Goal: Check status: Verify the current state of an ongoing process or item

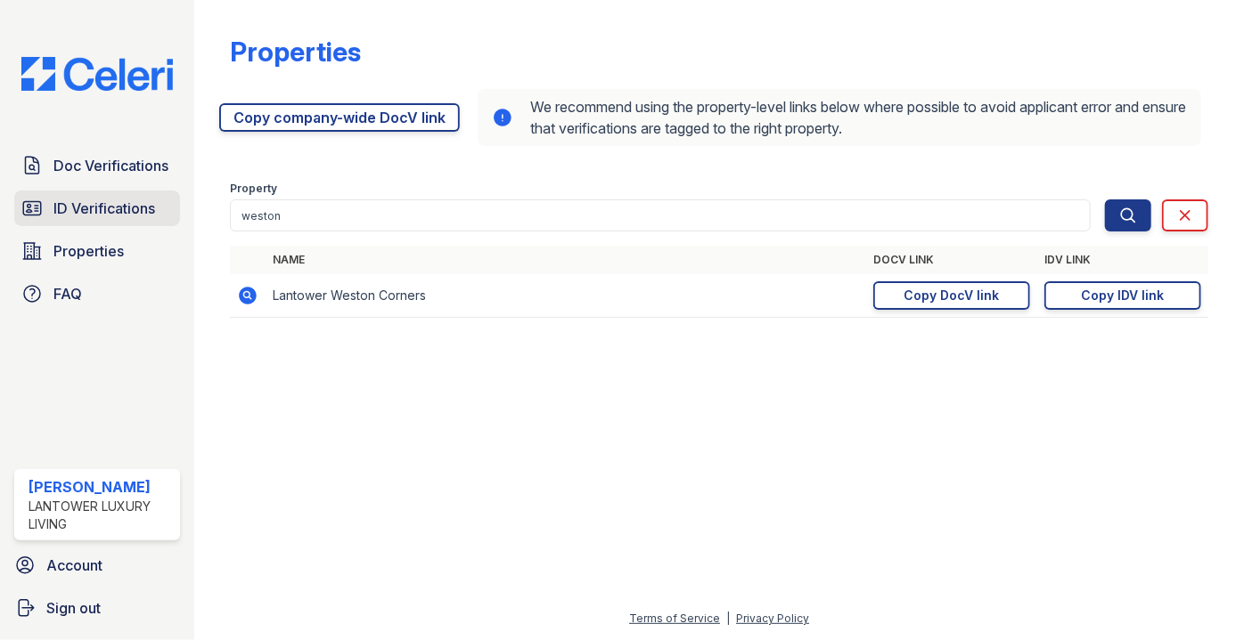
click at [94, 213] on span "ID Verifications" at bounding box center [104, 208] width 102 height 21
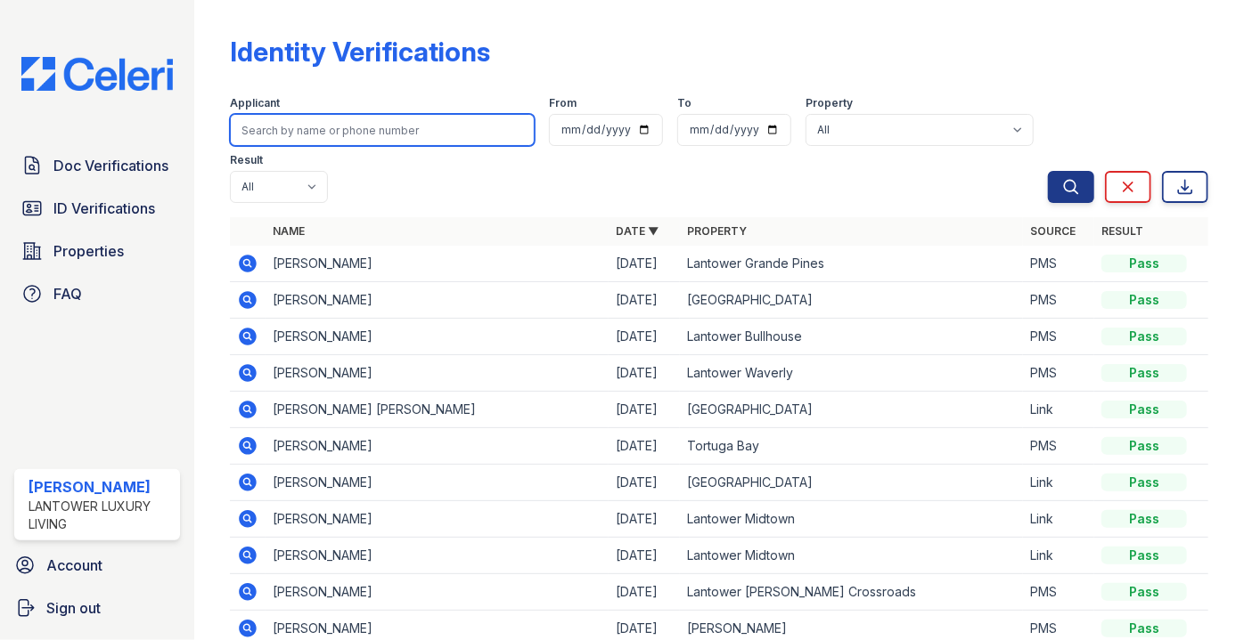
click at [314, 130] on input "search" at bounding box center [382, 130] width 305 height 32
type input "francin"
click at [1048, 171] on button "Search" at bounding box center [1071, 187] width 46 height 32
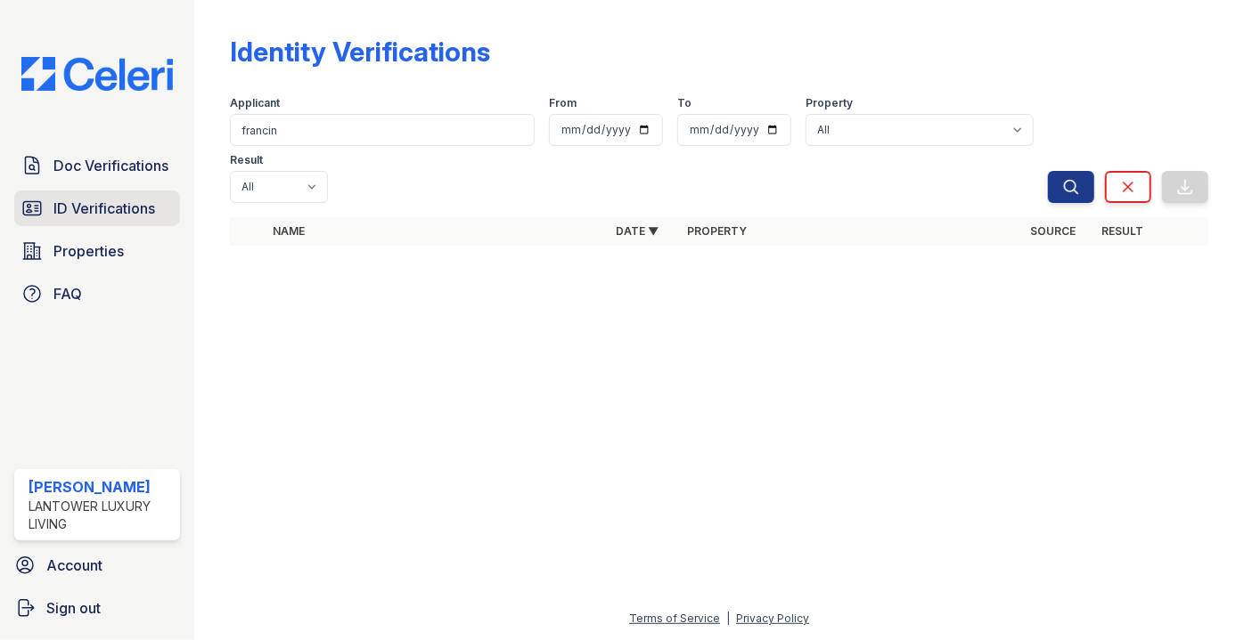
click at [97, 191] on link "ID Verifications" at bounding box center [97, 209] width 166 height 36
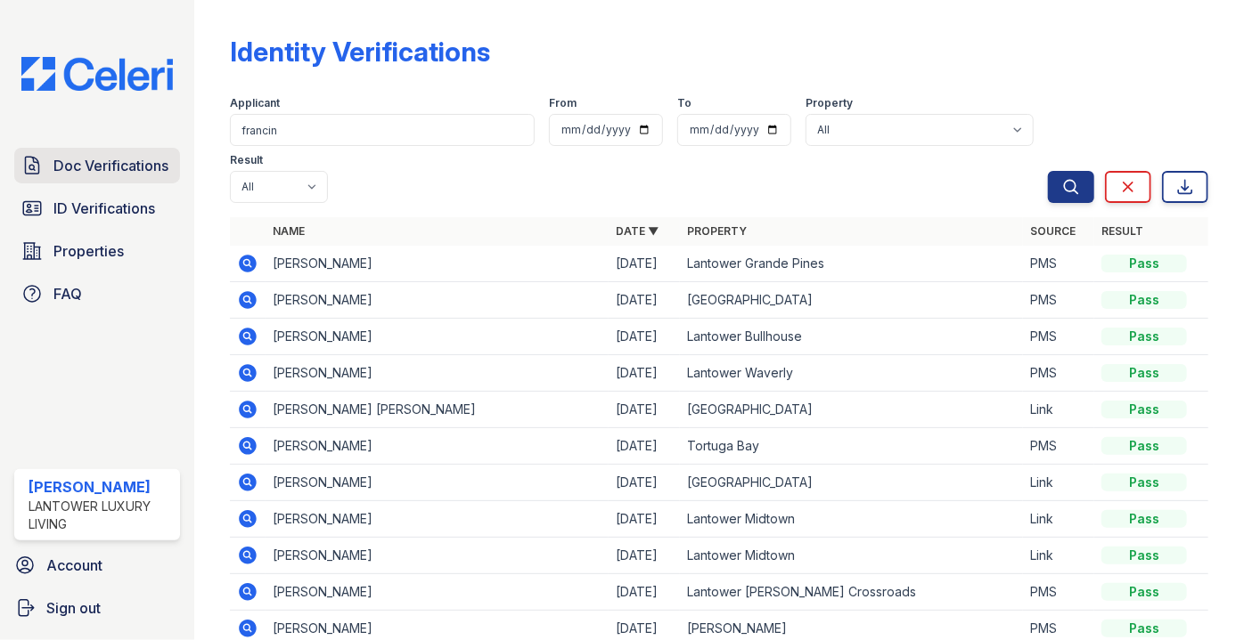
click at [94, 162] on span "Doc Verifications" at bounding box center [110, 165] width 115 height 21
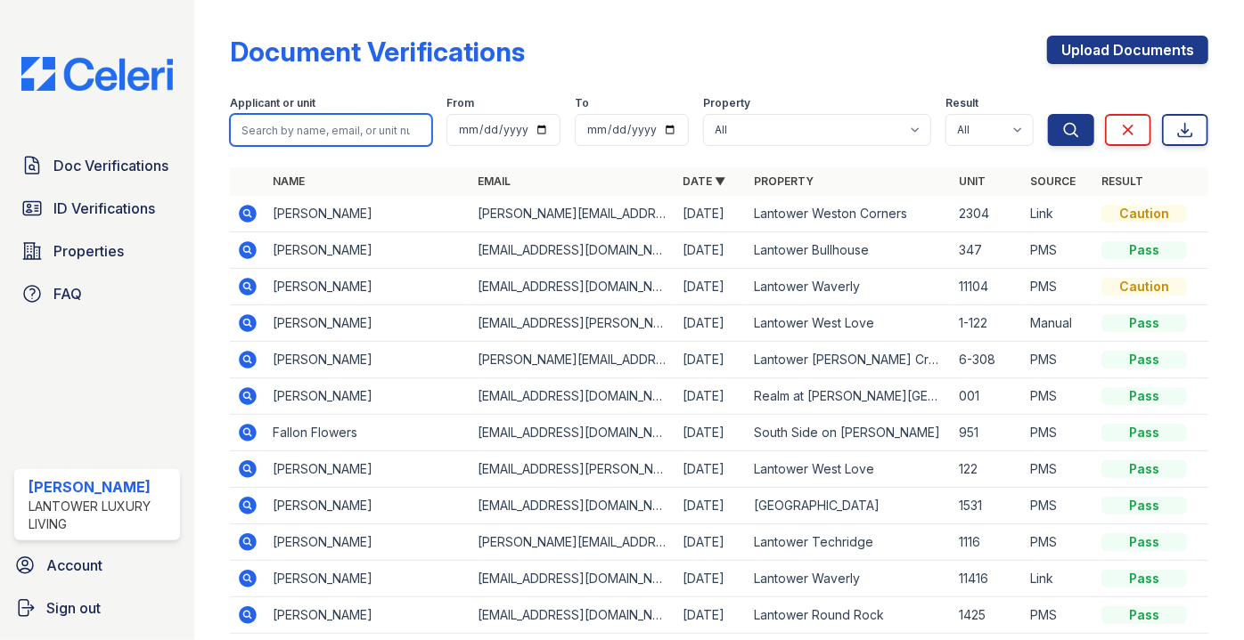
click at [289, 130] on input "search" at bounding box center [331, 130] width 202 height 32
type input "[PERSON_NAME]"
click at [1048, 114] on button "Search" at bounding box center [1071, 130] width 46 height 32
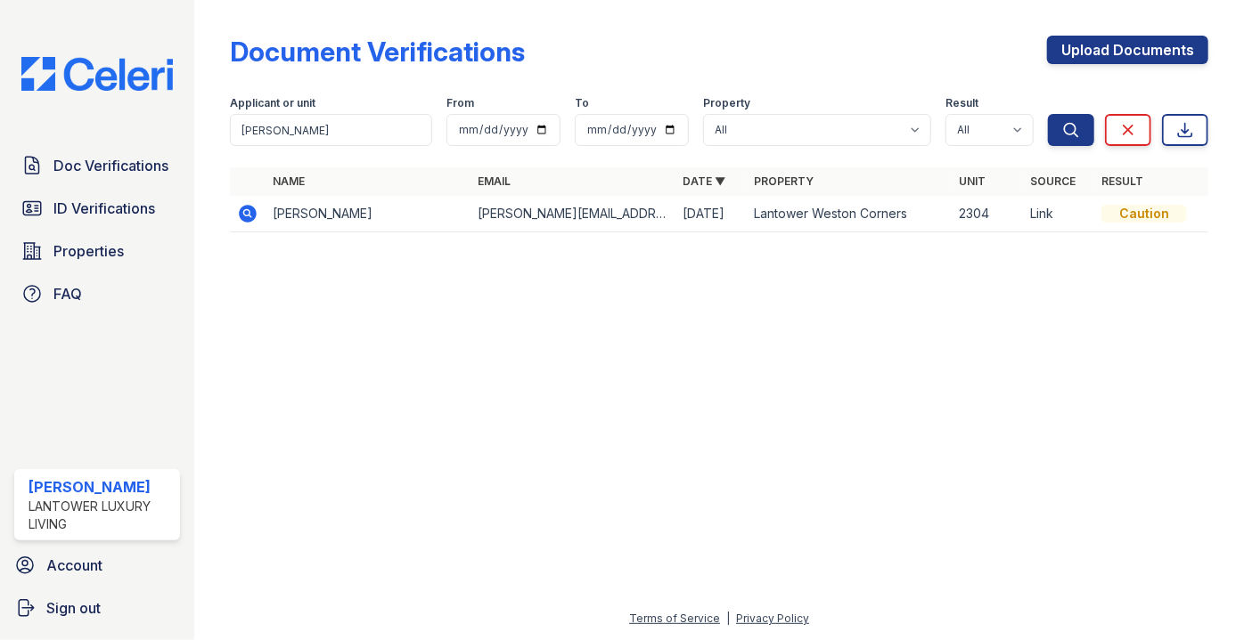
click at [246, 216] on icon at bounding box center [247, 213] width 21 height 21
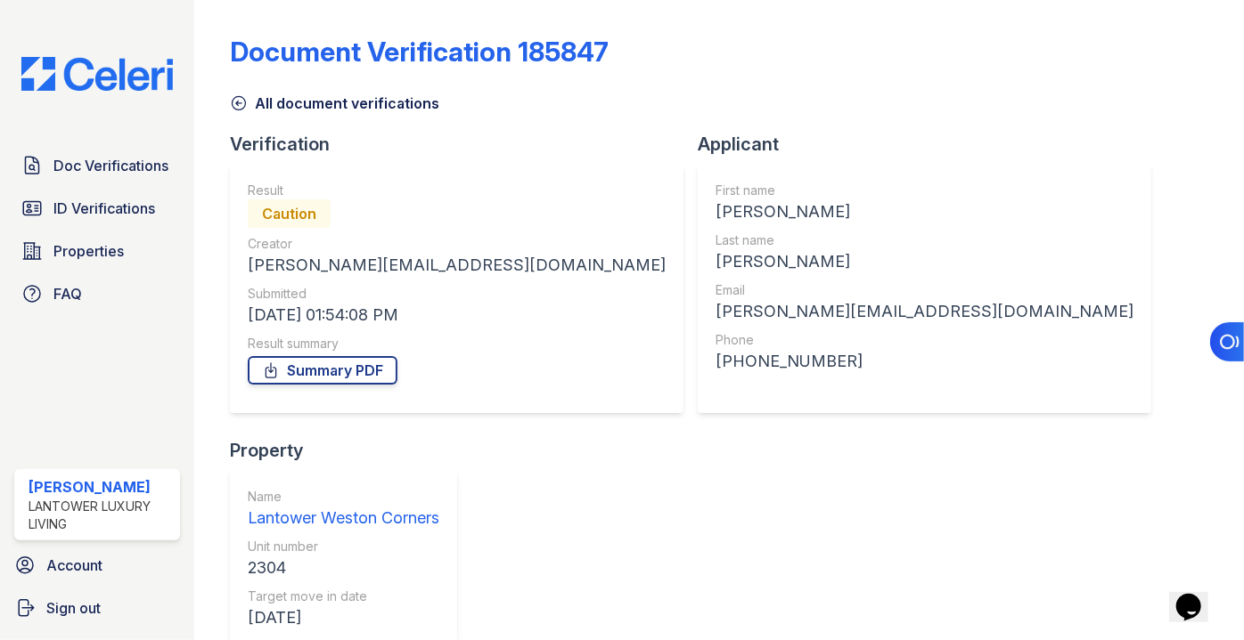
scroll to position [284, 0]
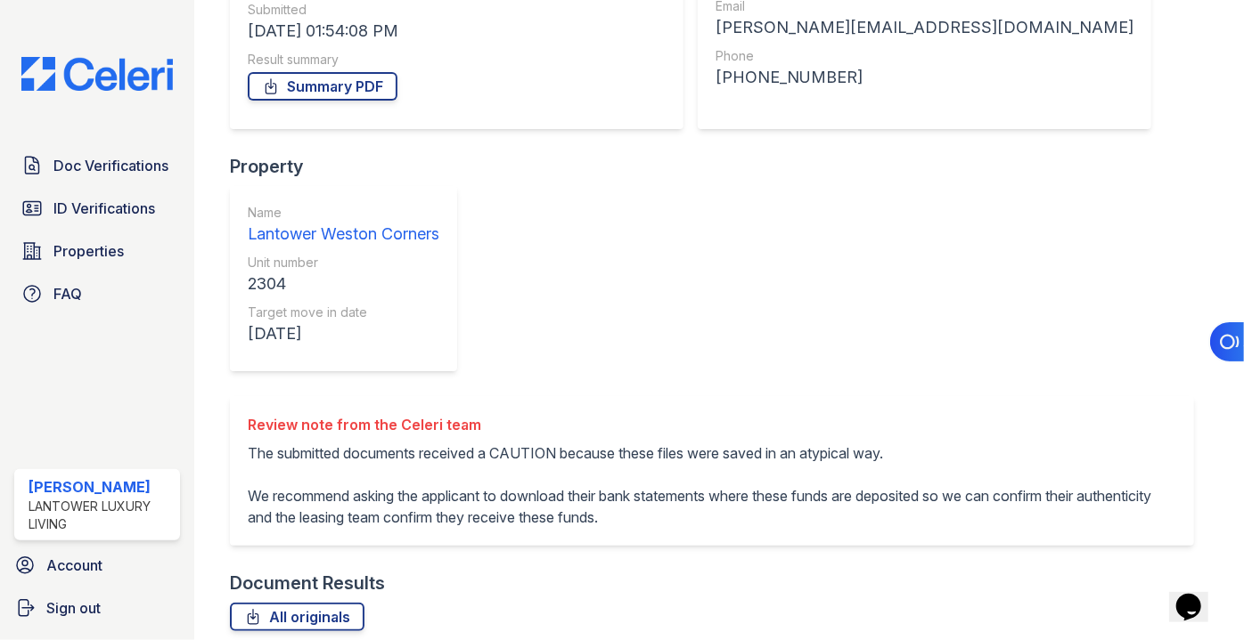
click at [290, 603] on link "All originals" at bounding box center [297, 617] width 135 height 29
